Goal: Task Accomplishment & Management: Complete application form

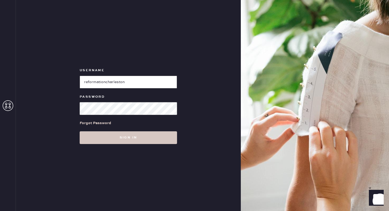
type input "reformationcharleston"
click at [80, 131] on button "Sign in" at bounding box center [128, 137] width 97 height 13
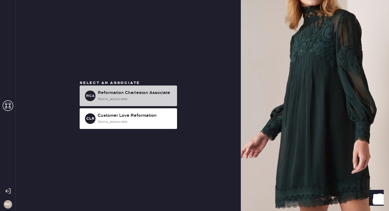
click at [141, 96] on div "Reformation Charleston Associate" at bounding box center [135, 93] width 75 height 6
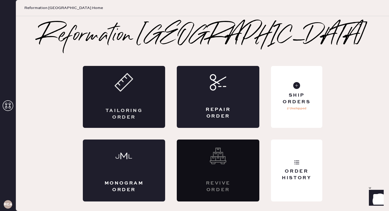
click at [144, 89] on div "Tailoring Order" at bounding box center [124, 97] width 83 height 62
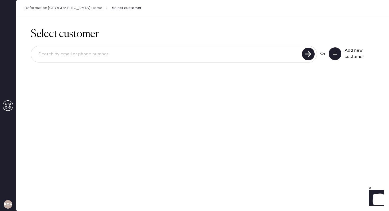
click at [188, 53] on input at bounding box center [167, 54] width 266 height 12
click at [337, 56] on icon at bounding box center [334, 54] width 5 height 5
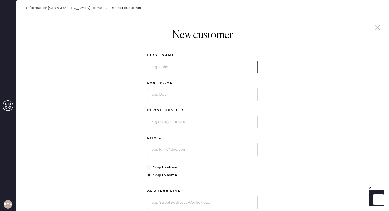
click at [207, 68] on input at bounding box center [202, 67] width 111 height 13
type input "[PERSON_NAME]"
click at [209, 97] on input at bounding box center [202, 94] width 111 height 13
type input "[PERSON_NAME]"
click at [211, 124] on input at bounding box center [202, 122] width 111 height 13
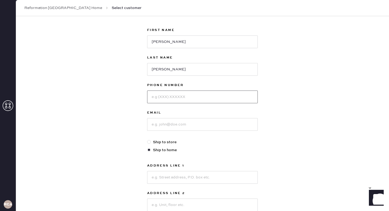
scroll to position [25, 0]
click at [316, 160] on div "New customer First Name [PERSON_NAME] Last Name [PERSON_NAME] Phone Number Emai…" at bounding box center [202, 155] width 373 height 328
click at [226, 100] on input at bounding box center [202, 96] width 111 height 13
type input "8036066874"
click at [207, 128] on input at bounding box center [202, 124] width 111 height 13
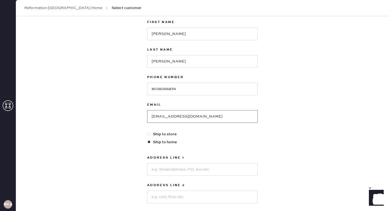
scroll to position [52, 0]
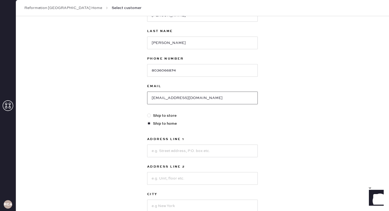
type input "[EMAIL_ADDRESS][DOMAIN_NAME]"
click at [167, 154] on input at bounding box center [202, 150] width 111 height 13
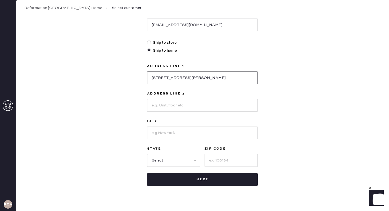
type input "[STREET_ADDRESS][PERSON_NAME]"
click at [163, 131] on input at bounding box center [202, 132] width 111 height 13
type input "Columbia"
click at [159, 154] on select "Select AK AL AR AZ CA CO CT [GEOGRAPHIC_DATA] DE FL [GEOGRAPHIC_DATA] HI [GEOGR…" at bounding box center [173, 160] width 53 height 13
select select "SC"
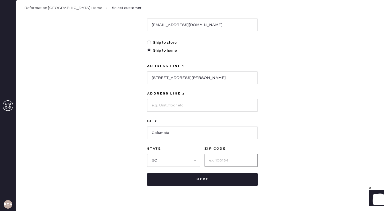
click at [239, 159] on input at bounding box center [230, 160] width 53 height 13
type input "29205"
click at [294, 165] on div "New customer First Name [PERSON_NAME] Last Name [PERSON_NAME] Phone Number [PHO…" at bounding box center [202, 56] width 373 height 328
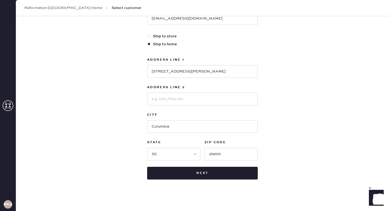
scroll to position [133, 0]
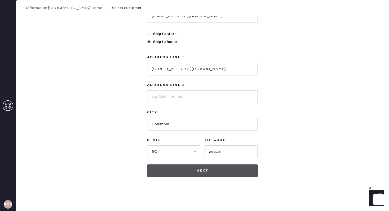
click at [214, 174] on button "Next" at bounding box center [202, 170] width 111 height 13
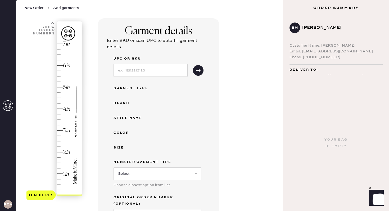
scroll to position [28, 0]
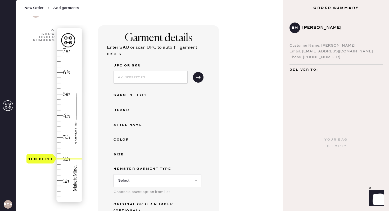
click at [64, 160] on div "Hem here!" at bounding box center [54, 126] width 56 height 156
click at [157, 79] on input at bounding box center [150, 77] width 74 height 13
type input "1316984GGI024"
click at [133, 97] on div "Garment Type" at bounding box center [134, 95] width 42 height 6
click at [134, 179] on select "Select Basic Skirt Jeans Leggings Pants Shorts Basic Sleeved Dress Basic Sleeve…" at bounding box center [157, 180] width 88 height 13
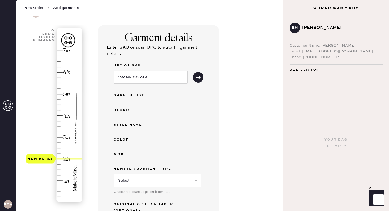
select select "2"
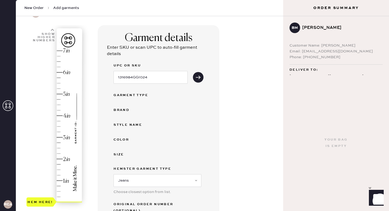
click at [125, 140] on div "Color" at bounding box center [134, 139] width 42 height 6
click at [123, 139] on div "Color" at bounding box center [134, 139] width 42 height 6
click at [196, 75] on icon "submit" at bounding box center [197, 77] width 5 height 5
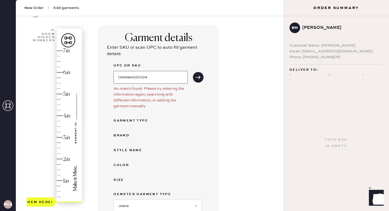
click at [160, 76] on input "1316984GGI024" at bounding box center [150, 77] width 74 height 13
click at [144, 77] on input "1316984GGI024" at bounding box center [150, 77] width 74 height 13
type input "1316984GGI024"
click at [196, 76] on icon "submit" at bounding box center [197, 77] width 5 height 5
click at [152, 78] on input "1316984GGI024" at bounding box center [150, 77] width 74 height 13
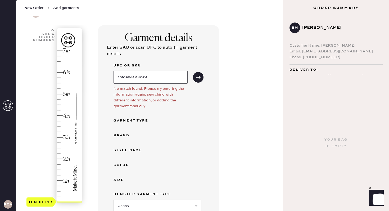
click at [152, 78] on input "1316984GGI024" at bounding box center [150, 77] width 74 height 13
type input "C"
click at [168, 76] on input "1316984" at bounding box center [150, 77] width 74 height 13
type input "1316984GGI024"
click at [193, 72] on button "submit" at bounding box center [198, 77] width 11 height 11
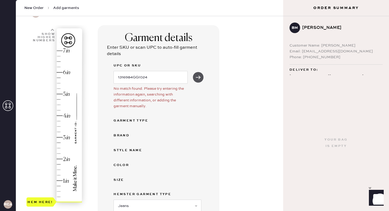
click at [198, 75] on icon "submit" at bounding box center [197, 77] width 5 height 5
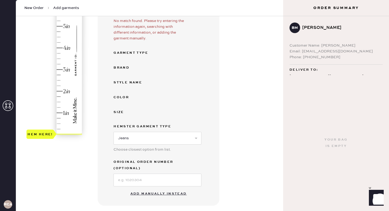
scroll to position [97, 0]
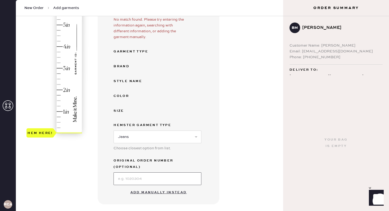
click at [161, 172] on input at bounding box center [157, 178] width 88 height 13
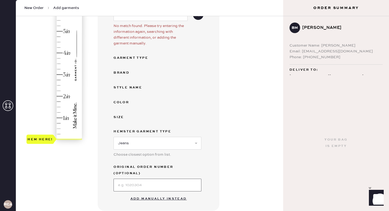
scroll to position [89, 0]
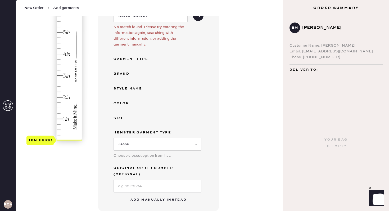
type input "2"
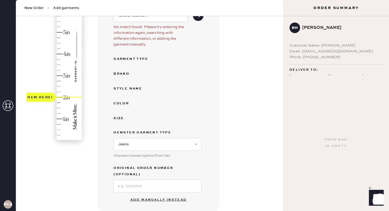
click at [68, 97] on div "Hem here!" at bounding box center [54, 65] width 56 height 156
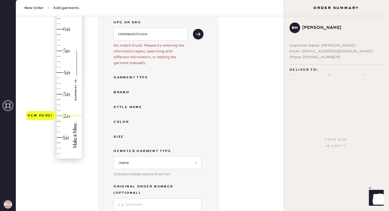
scroll to position [65, 0]
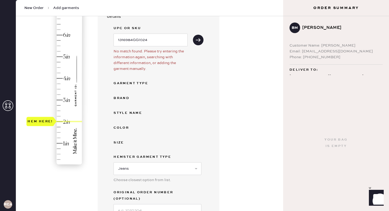
click at [130, 87] on div "UPC or SKU 1316984GGI024 No match found. Please try entering the information ag…" at bounding box center [158, 120] width 90 height 191
click at [163, 41] on input "1316984GGI024" at bounding box center [150, 40] width 74 height 13
click at [169, 38] on input "1316984GGI024" at bounding box center [150, 40] width 74 height 13
click at [170, 38] on input "1316984GGI024" at bounding box center [150, 40] width 74 height 13
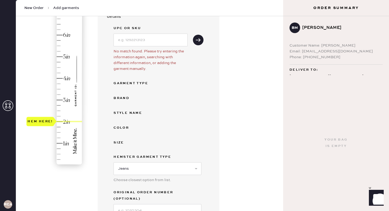
click at [122, 83] on div "Garment Type" at bounding box center [134, 83] width 42 height 6
click at [144, 101] on div "Brand" at bounding box center [134, 98] width 42 height 6
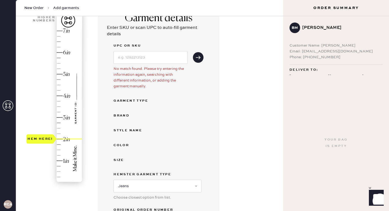
scroll to position [48, 0]
click at [135, 102] on div "Garment Type" at bounding box center [134, 100] width 42 height 6
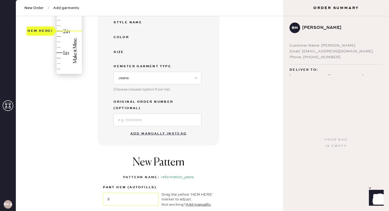
scroll to position [156, 0]
click at [148, 127] on button "Add manually instead" at bounding box center [158, 132] width 63 height 11
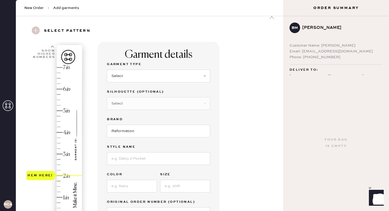
scroll to position [8, 0]
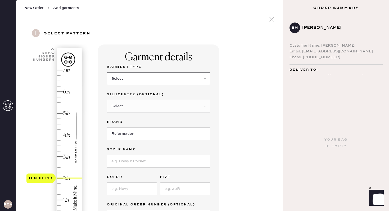
click at [169, 80] on select "Select Basic Skirt Jeans Leggings Pants Shorts Basic Sleeved Dress Basic Sleeve…" at bounding box center [158, 78] width 103 height 13
select select "2"
click at [145, 107] on select "Select Shorts Cropped Flare Boot Cut Straight Skinny Other" at bounding box center [158, 106] width 103 height 13
select select "5"
click at [131, 136] on input "Reformation" at bounding box center [158, 133] width 103 height 13
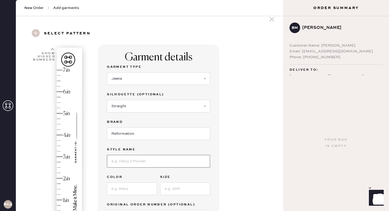
click at [128, 159] on input at bounding box center [158, 161] width 103 height 13
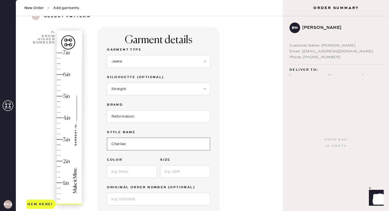
type input "Charlee"
click at [124, 169] on input at bounding box center [132, 171] width 50 height 13
type input "Maggiore"
click at [176, 174] on input at bounding box center [185, 171] width 50 height 13
type input "24"
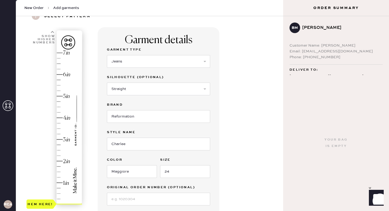
click at [212, 155] on div "Garment details Garment Type Select Basic Skirt Jeans Leggings Pants Shorts Bas…" at bounding box center [159, 125] width 122 height 197
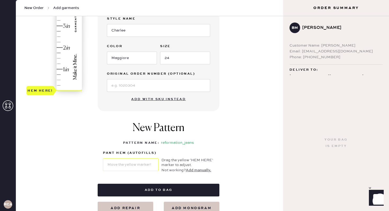
scroll to position [140, 0]
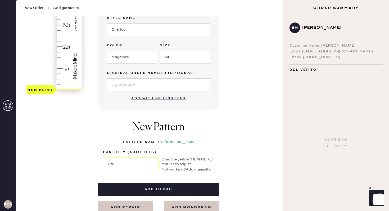
click at [71, 49] on div "Hem here!" at bounding box center [54, 14] width 56 height 156
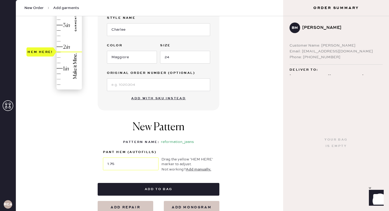
type input "2"
click at [70, 46] on div "Hem here!" at bounding box center [54, 14] width 56 height 156
click at [128, 84] on input at bounding box center [158, 84] width 103 height 13
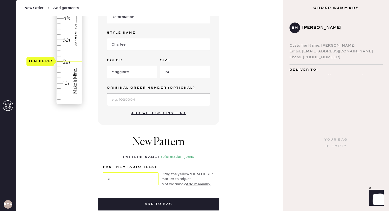
scroll to position [139, 0]
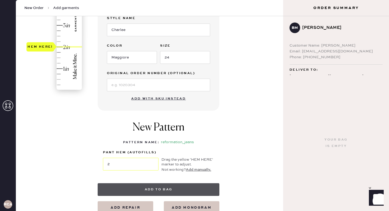
click at [159, 189] on button "Add to bag" at bounding box center [159, 189] width 122 height 13
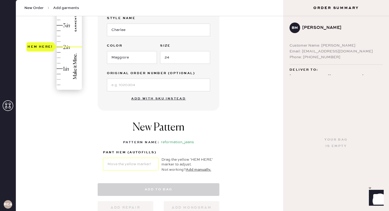
select select "2"
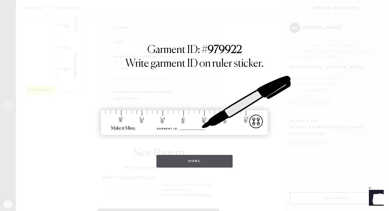
click at [187, 162] on button "Done" at bounding box center [194, 161] width 76 height 13
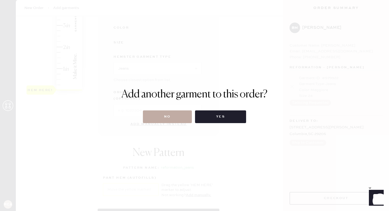
click at [168, 114] on button "No" at bounding box center [167, 116] width 49 height 13
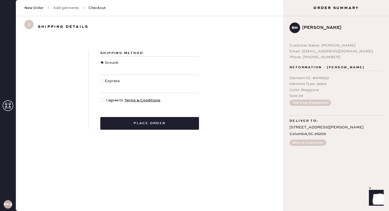
click at [104, 99] on div at bounding box center [103, 100] width 6 height 6
click at [100, 98] on input "I agree to Terms & Conditions" at bounding box center [100, 97] width 0 height 0
checkbox input "true"
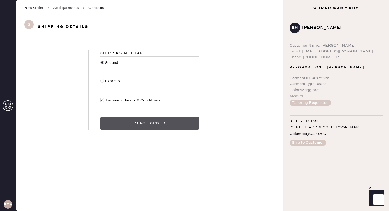
click at [144, 129] on button "Place order" at bounding box center [149, 123] width 99 height 13
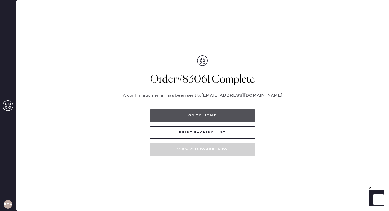
click at [212, 117] on button "Go to home" at bounding box center [202, 115] width 106 height 13
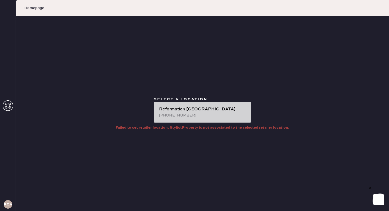
click at [205, 113] on div "[PHONE_NUMBER]" at bounding box center [203, 115] width 88 height 6
click at [182, 111] on div "Reformation [GEOGRAPHIC_DATA]" at bounding box center [203, 109] width 88 height 6
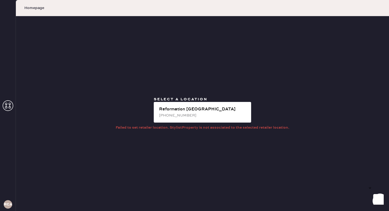
click at [35, 6] on span "Homepage" at bounding box center [34, 7] width 20 height 5
